Goal: Task Accomplishment & Management: Complete application form

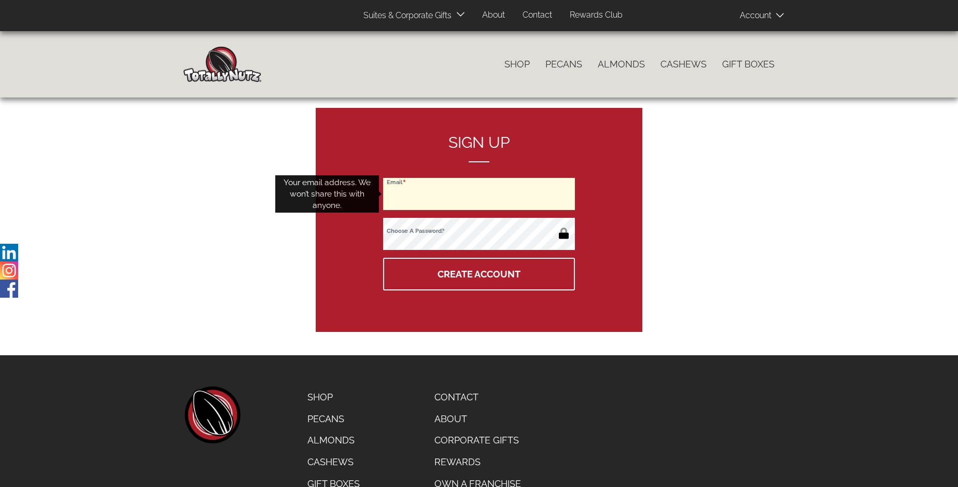
click at [479, 194] on input "Email" at bounding box center [479, 194] width 192 height 32
type input "nate_arch@hotmail.com"
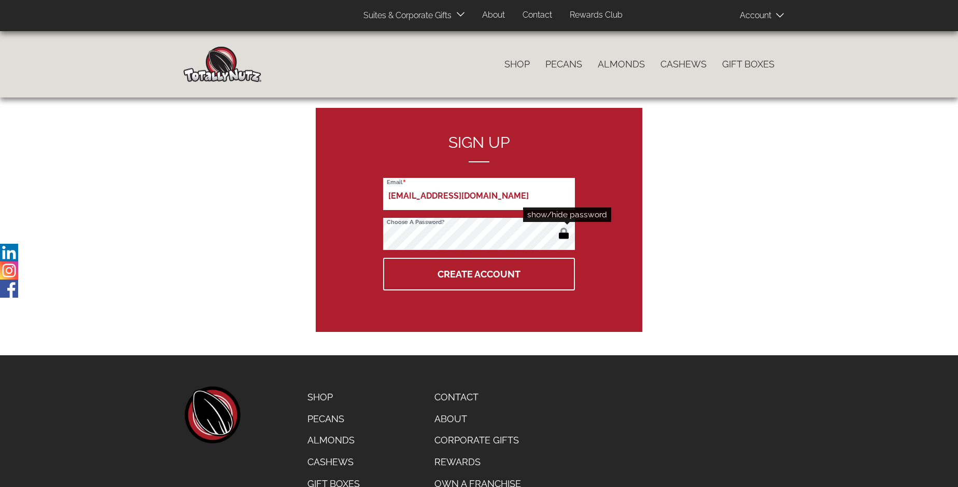
click at [563, 234] on button "button" at bounding box center [563, 234] width 17 height 17
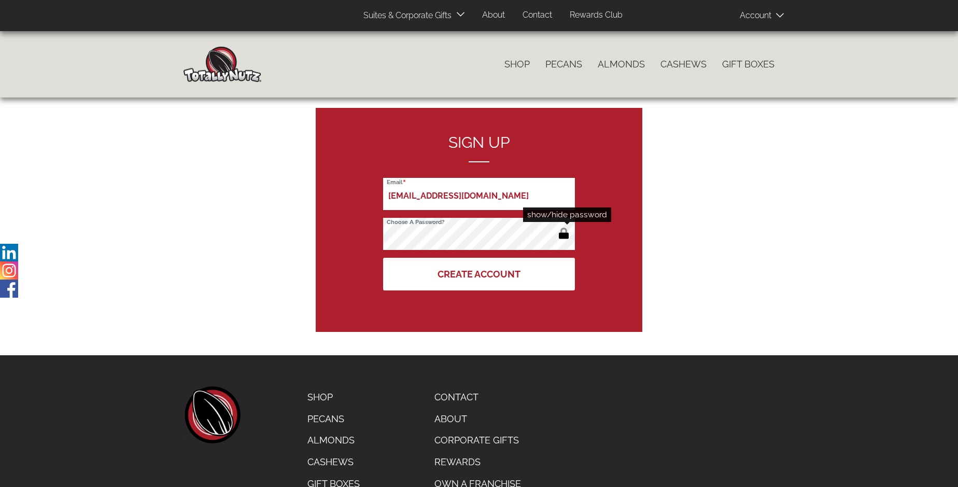
click at [479, 274] on button "Create Account" at bounding box center [479, 274] width 192 height 33
